Goal: Find specific page/section: Find specific page/section

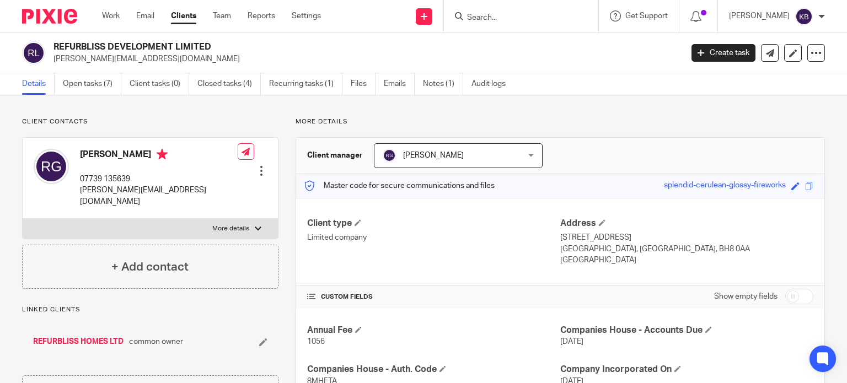
scroll to position [478, 0]
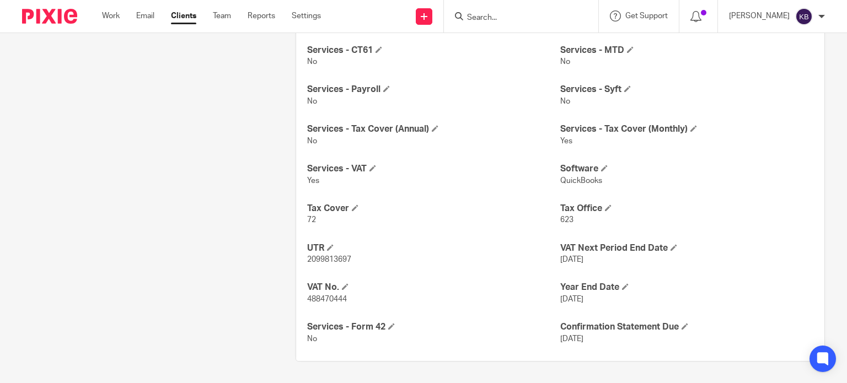
click at [487, 18] on input "Search" at bounding box center [515, 18] width 99 height 10
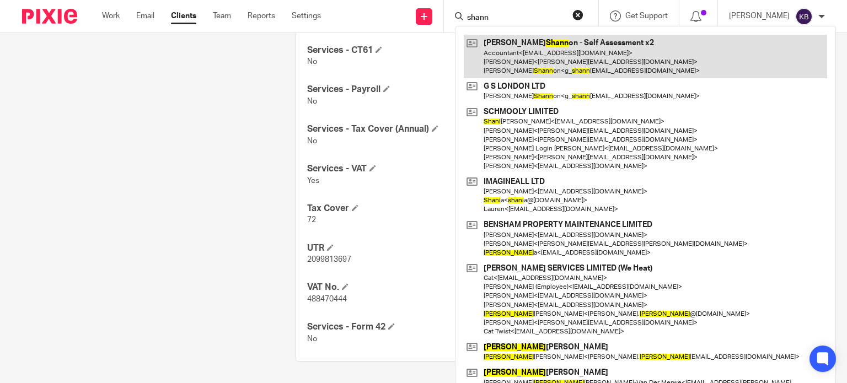
type input "shann"
click at [514, 53] on link at bounding box center [645, 57] width 363 height 44
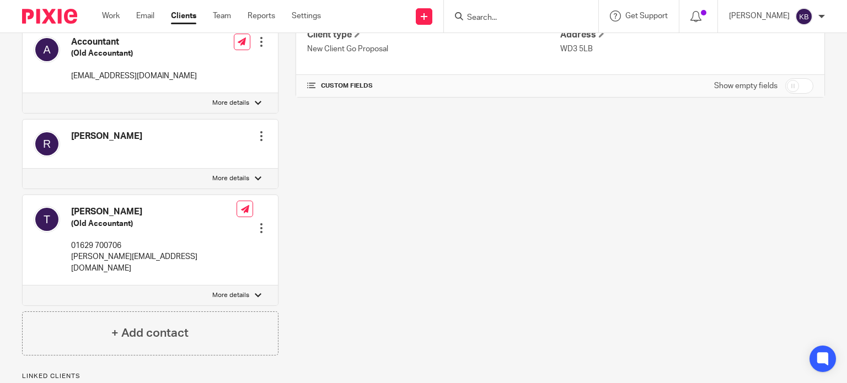
scroll to position [256, 0]
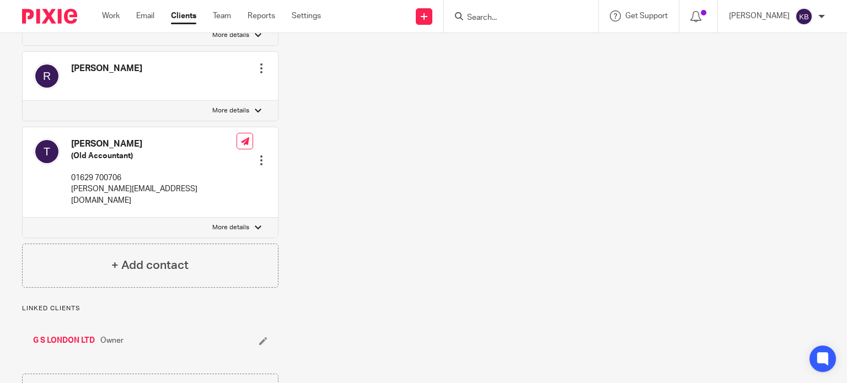
click at [71, 335] on link "G S LONDON LTD" at bounding box center [64, 340] width 62 height 11
